Goal: Navigation & Orientation: Understand site structure

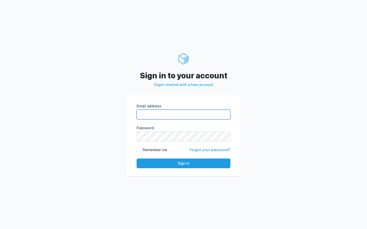
click at [164, 116] on input "Email address" at bounding box center [184, 115] width 94 height 10
type input "kiran@cied.in"
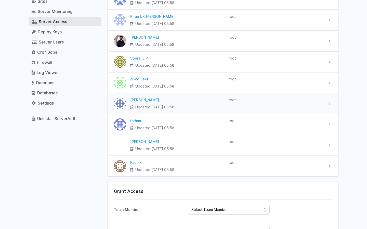
scroll to position [76, 0]
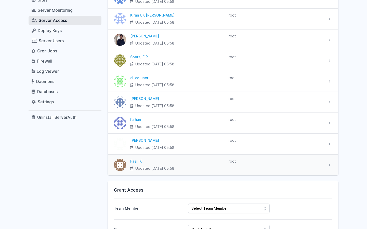
click at [206, 170] on div "Updated: 2025-09-01 at 05:58" at bounding box center [177, 168] width 94 height 5
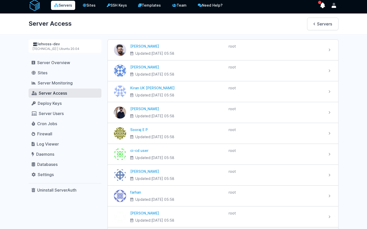
scroll to position [0, 0]
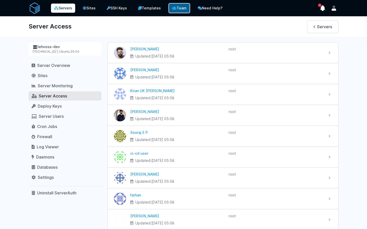
click at [170, 6] on link "Team" at bounding box center [179, 8] width 22 height 10
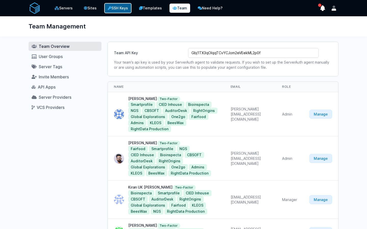
click at [111, 7] on icon at bounding box center [110, 8] width 4 height 4
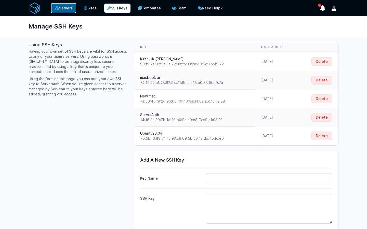
click at [67, 9] on link "Servers" at bounding box center [63, 8] width 25 height 10
